Goal: Task Accomplishment & Management: Manage account settings

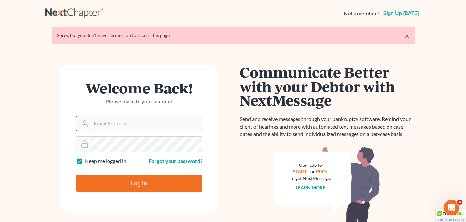
click at [161, 124] on input "Email Address" at bounding box center [146, 123] width 111 height 15
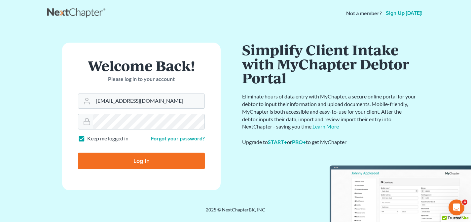
type input "tatajelaw@gmail.com"
click at [129, 164] on input "Log In" at bounding box center [141, 160] width 127 height 17
type input "Thinking..."
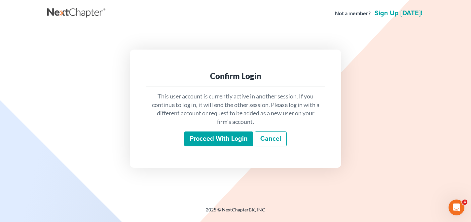
click at [207, 139] on input "Proceed with login" at bounding box center [218, 138] width 69 height 15
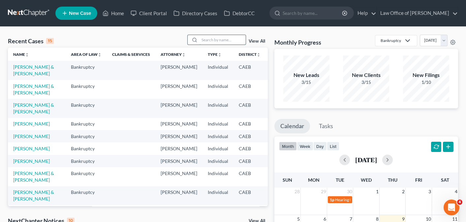
click at [217, 42] on input "search" at bounding box center [223, 40] width 46 height 10
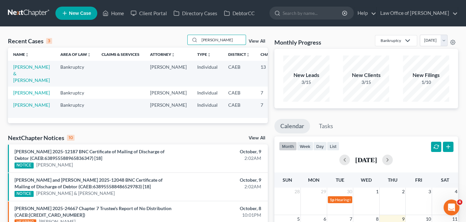
type input "rosales"
click at [27, 77] on td "Rosales, Guillermo & Maria" at bounding box center [31, 73] width 47 height 25
click at [26, 72] on link "Rosales, Guillermo & Maria" at bounding box center [31, 73] width 37 height 19
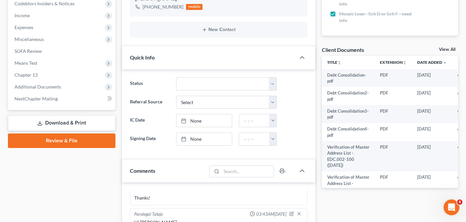
scroll to position [328, 0]
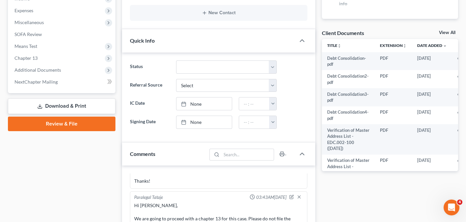
click at [450, 32] on link "View All" at bounding box center [447, 32] width 17 height 5
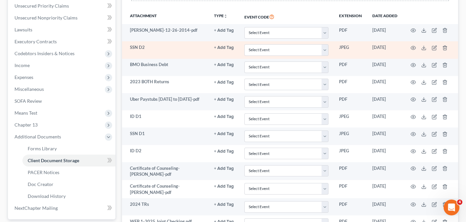
scroll to position [79, 0]
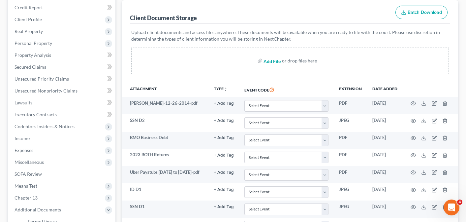
click at [273, 61] on input "file" at bounding box center [272, 61] width 16 height 12
type input "C:\fakepath\Mosaic Solar Loan.pdf"
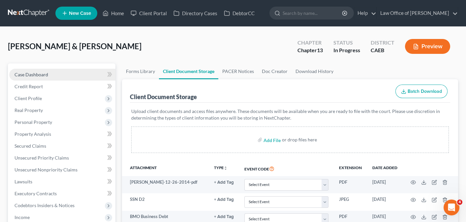
click at [32, 74] on span "Case Dashboard" at bounding box center [32, 75] width 34 height 6
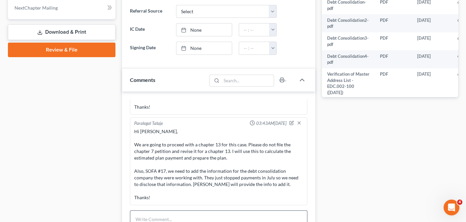
scroll to position [364, 0]
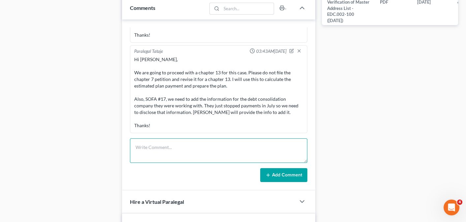
click at [187, 149] on textarea at bounding box center [219, 150] width 178 height 24
paste textarea "Hi Flor, So this is his last statement for the solar panels and the site curren…"
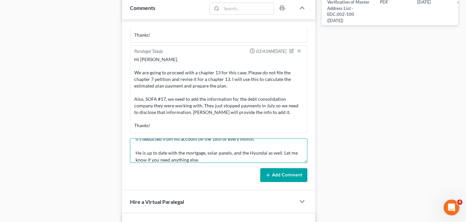
type textarea "Hi Flor, So this is his last statement for the solar panels and the site curren…"
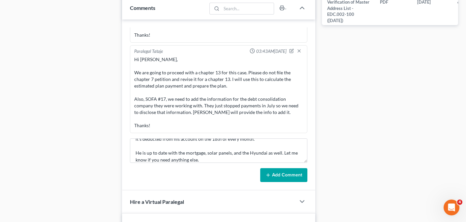
click at [277, 172] on button "Add Comment" at bounding box center [283, 175] width 47 height 14
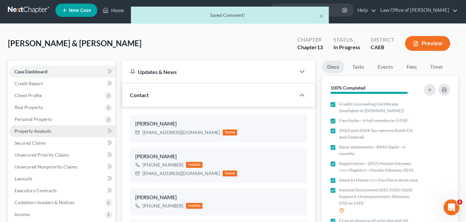
scroll to position [0, 0]
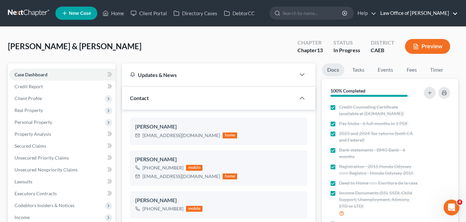
click at [456, 14] on link "Law Office of Flor A. Tataje" at bounding box center [417, 13] width 81 height 12
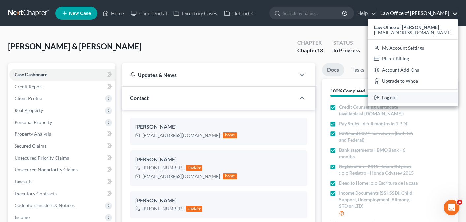
click at [415, 100] on link "Log out" at bounding box center [413, 97] width 90 height 11
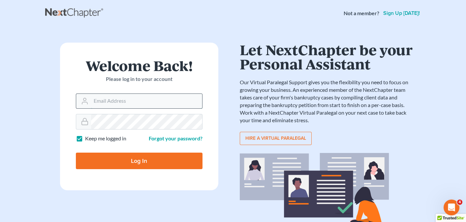
click at [97, 102] on input "Email Address" at bounding box center [146, 101] width 111 height 15
type input "[PERSON_NAME][EMAIL_ADDRESS][DOMAIN_NAME]"
click at [123, 159] on input "Log In" at bounding box center [139, 160] width 127 height 17
type input "Thinking..."
